Goal: Task Accomplishment & Management: Manage account settings

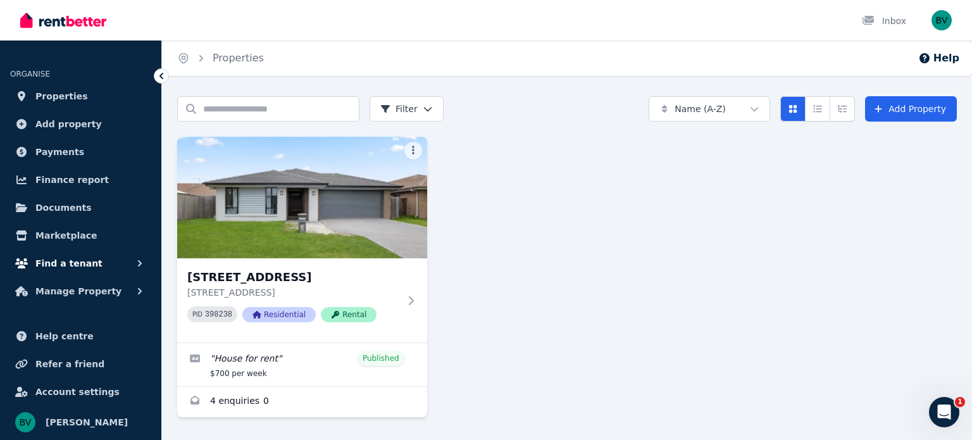
click at [141, 260] on icon "button" at bounding box center [140, 263] width 13 height 13
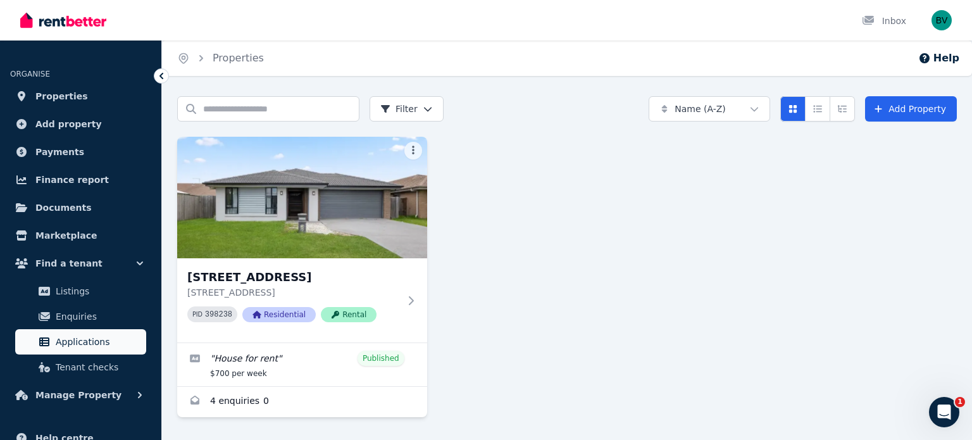
click at [107, 347] on span "Applications" at bounding box center [98, 341] width 85 height 15
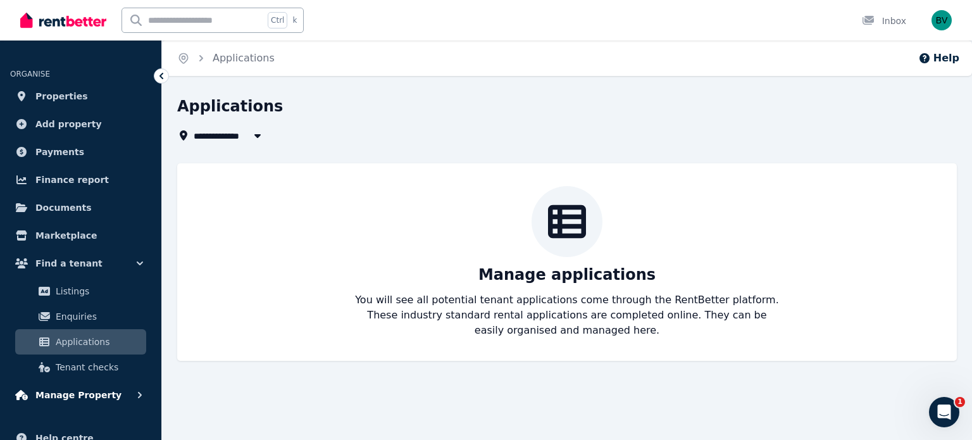
click at [101, 382] on button "Manage Property" at bounding box center [80, 394] width 141 height 25
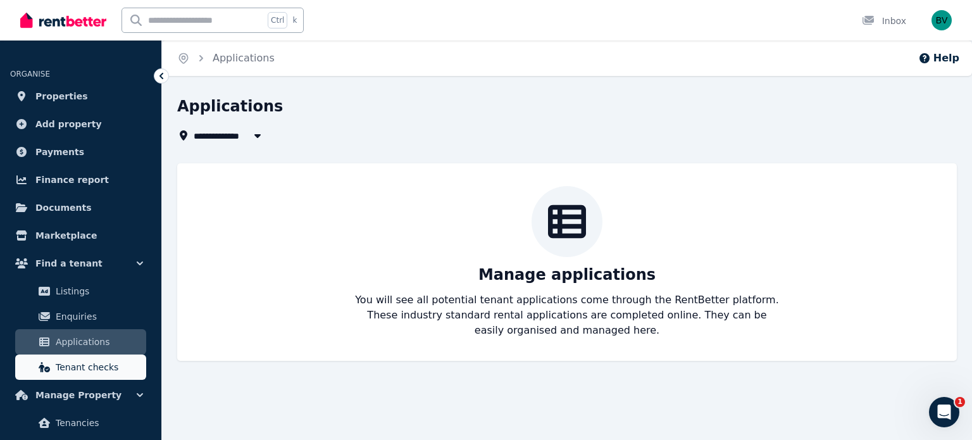
click at [102, 370] on span "Tenant checks" at bounding box center [98, 366] width 85 height 15
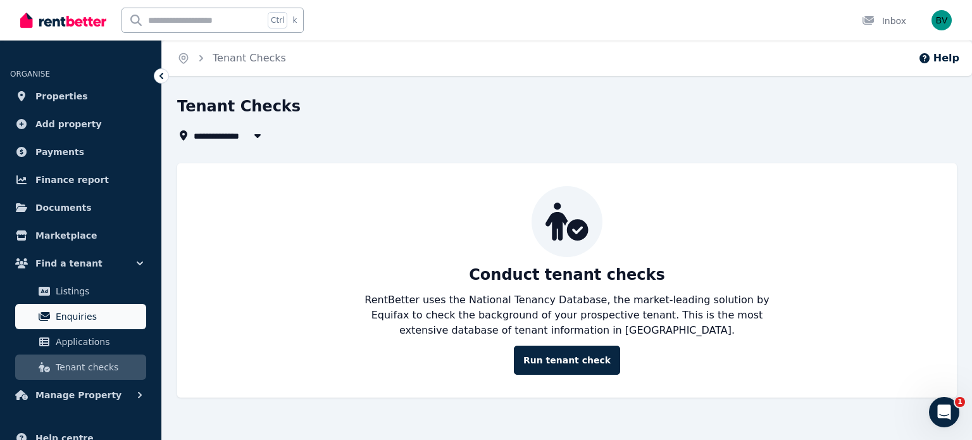
click at [72, 307] on link "Enquiries" at bounding box center [80, 316] width 131 height 25
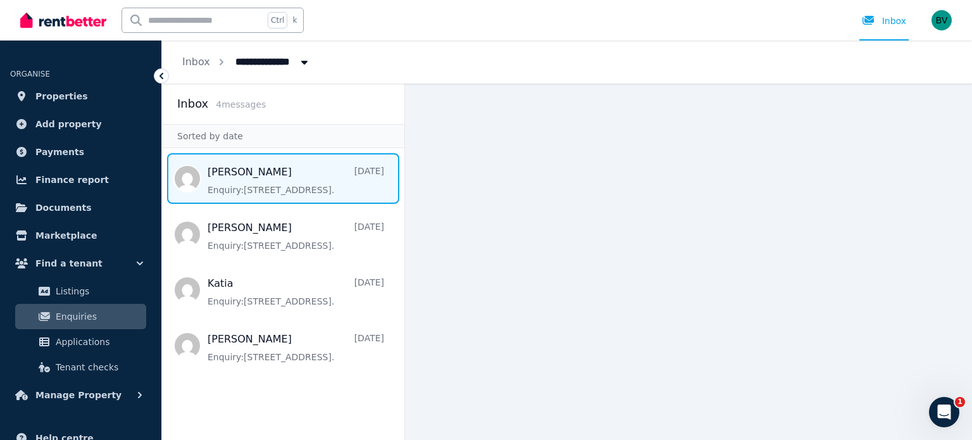
click at [256, 187] on span "Message list" at bounding box center [283, 178] width 242 height 51
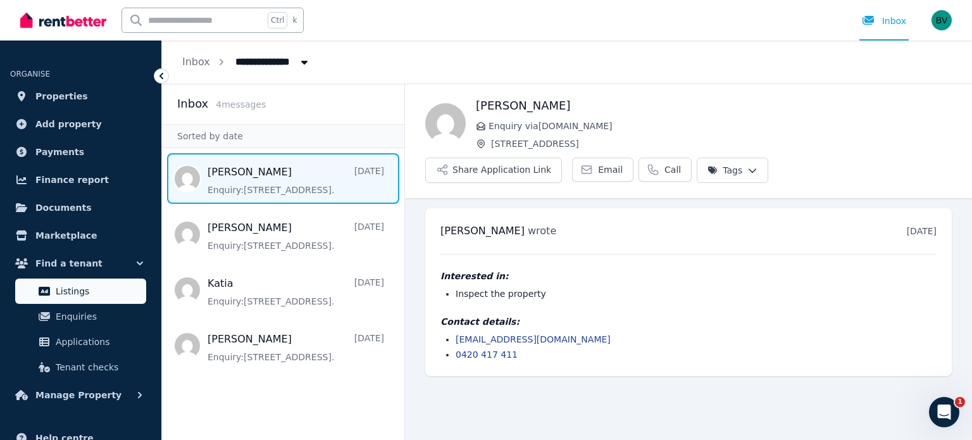
click at [60, 293] on span "Listings" at bounding box center [98, 290] width 85 height 15
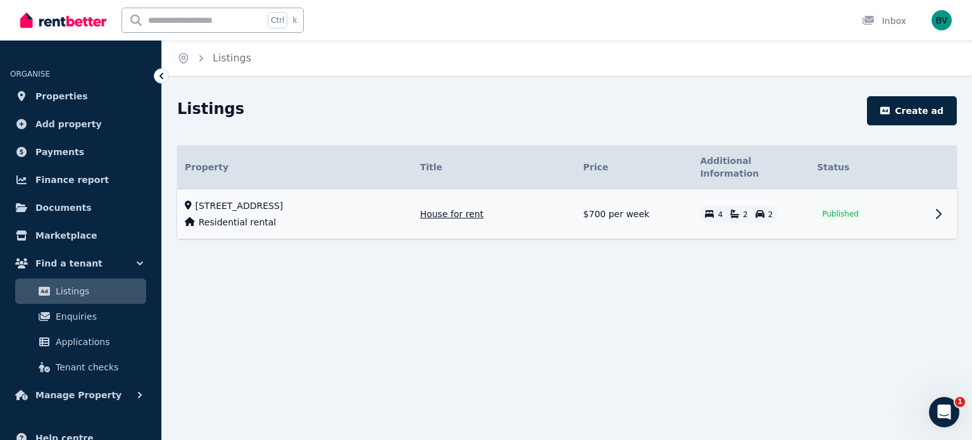
click at [943, 206] on icon at bounding box center [938, 213] width 15 height 15
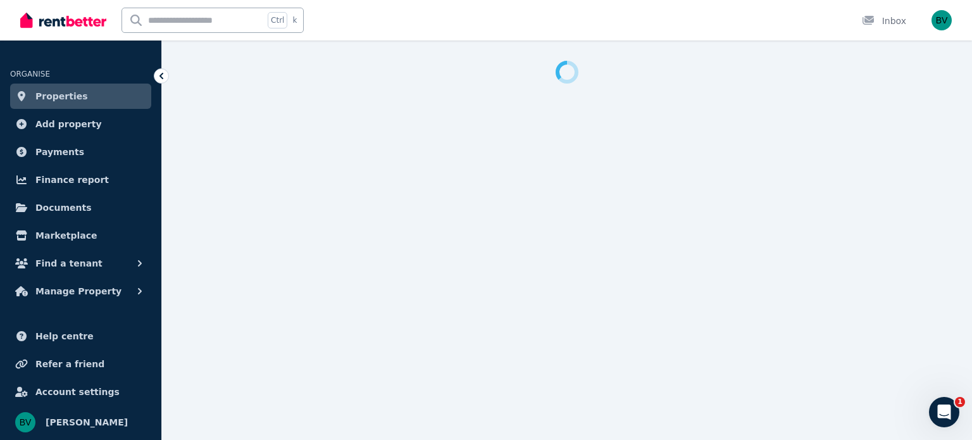
select select "***"
select select "**********"
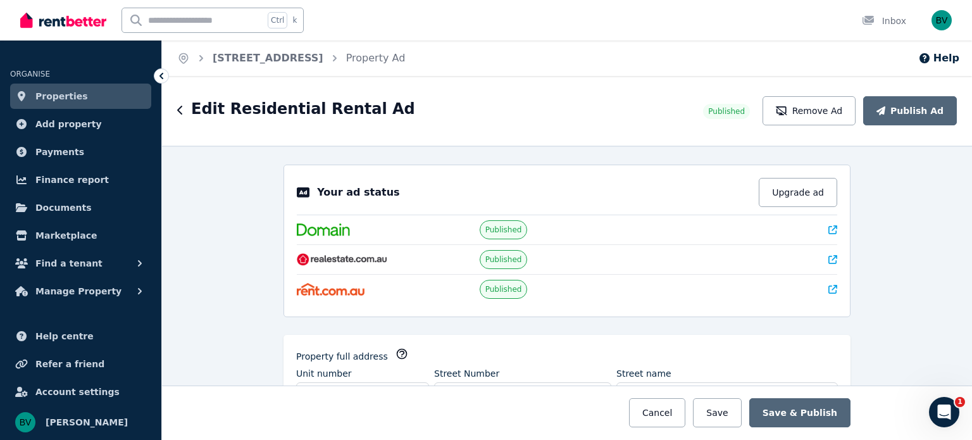
click at [912, 282] on div "**********" at bounding box center [567, 293] width 810 height 294
click at [833, 258] on icon at bounding box center [832, 259] width 9 height 9
click at [805, 199] on button "Upgrade ad" at bounding box center [798, 192] width 78 height 29
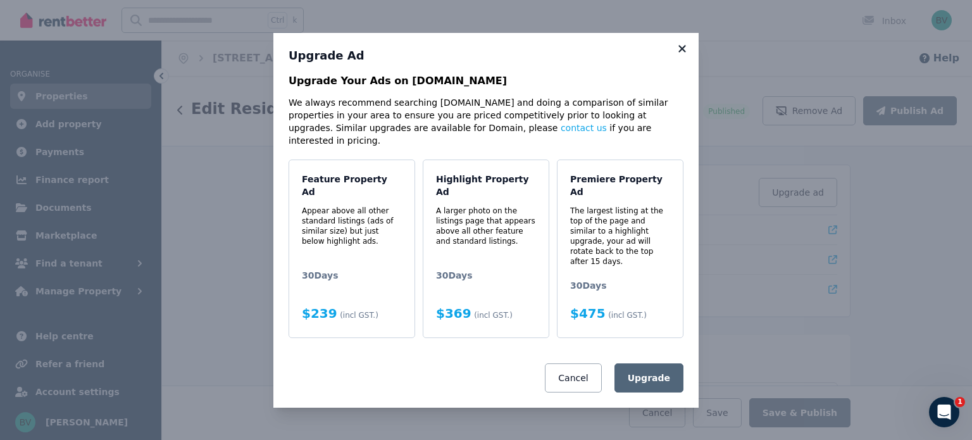
click at [685, 54] on icon at bounding box center [682, 48] width 13 height 11
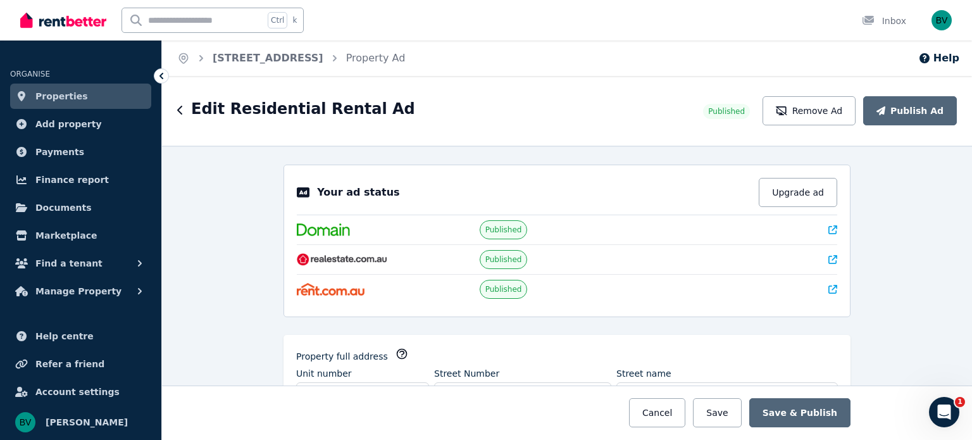
click at [835, 228] on icon at bounding box center [832, 229] width 9 height 9
click at [832, 286] on icon at bounding box center [832, 289] width 9 height 9
click at [135, 267] on icon "button" at bounding box center [140, 263] width 13 height 13
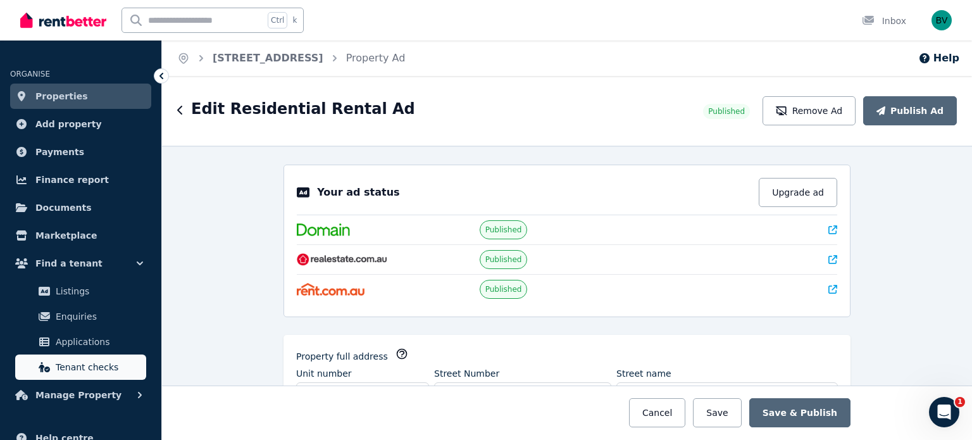
click at [108, 369] on span "Tenant checks" at bounding box center [98, 366] width 85 height 15
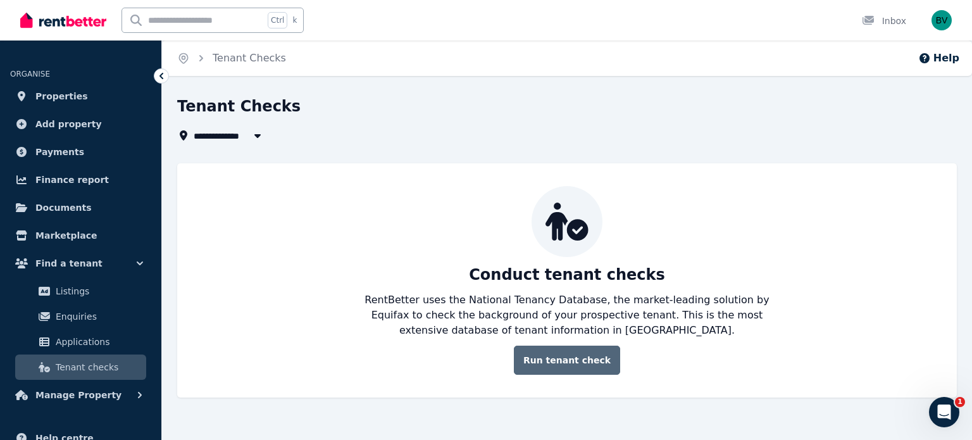
click at [564, 363] on link "Run tenant check" at bounding box center [567, 359] width 106 height 29
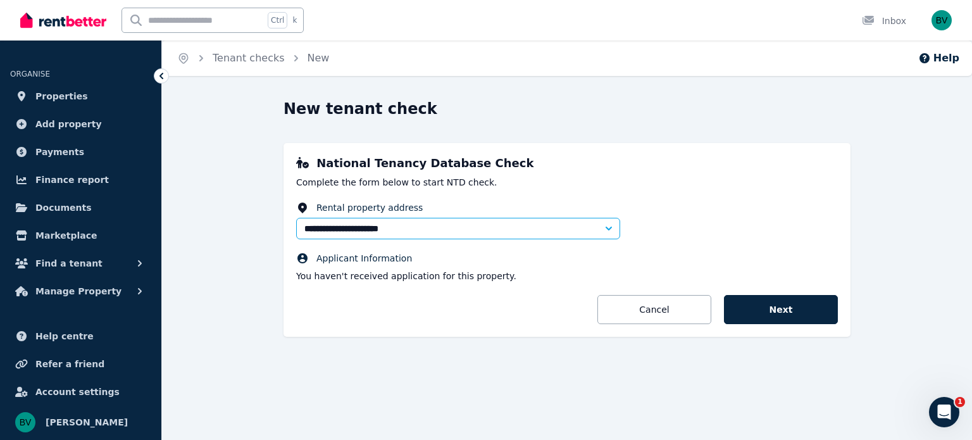
drag, startPoint x: 564, startPoint y: 363, endPoint x: 534, endPoint y: 294, distance: 75.4
click at [534, 294] on div "**********" at bounding box center [566, 235] width 567 height 273
click at [57, 96] on span "Properties" at bounding box center [61, 96] width 53 height 15
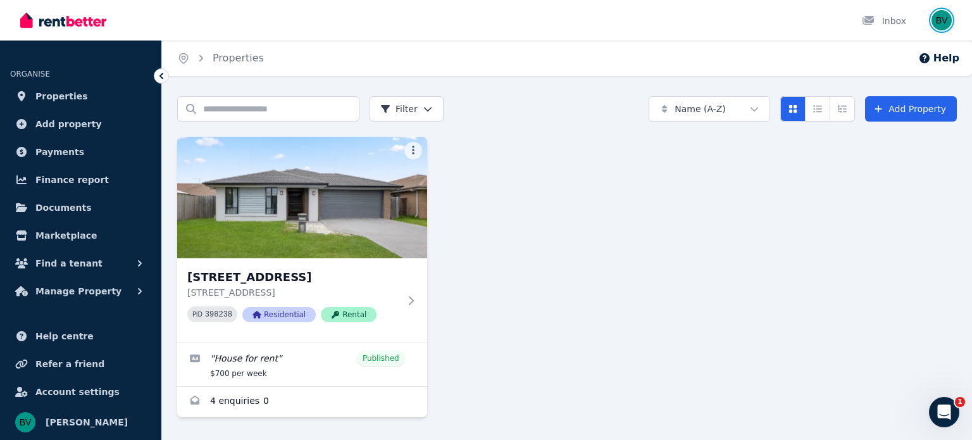
click at [944, 19] on img "button" at bounding box center [941, 20] width 20 height 20
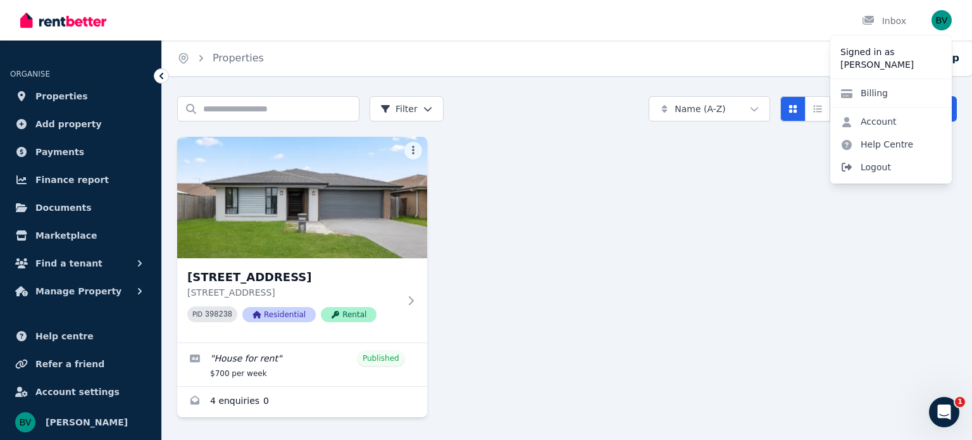
click at [881, 165] on span "Logout" at bounding box center [890, 167] width 121 height 23
